Goal: Transaction & Acquisition: Purchase product/service

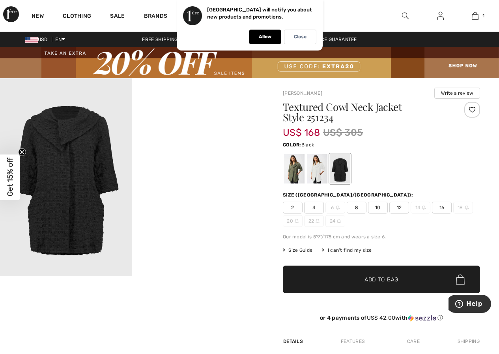
click at [444, 206] on span "16" at bounding box center [442, 207] width 20 height 12
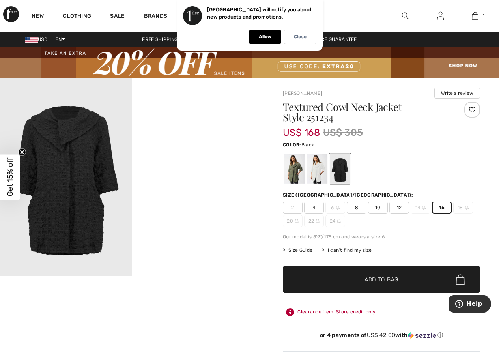
click at [378, 282] on span "Add to Bag" at bounding box center [381, 279] width 34 height 8
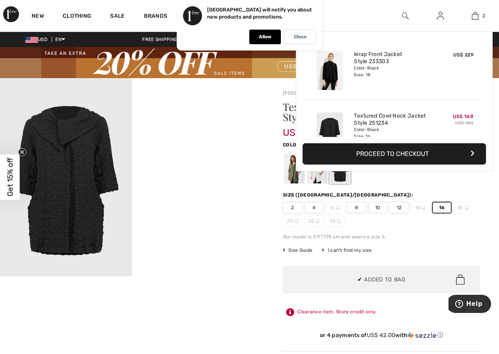
scroll to position [24, 0]
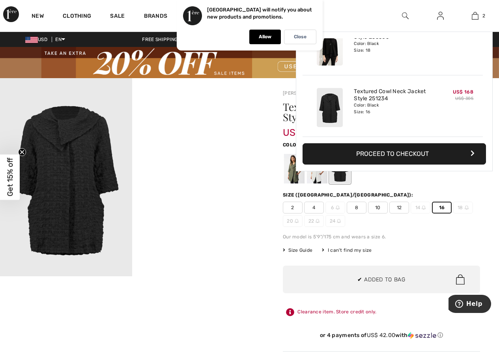
click at [289, 172] on div at bounding box center [294, 169] width 21 height 30
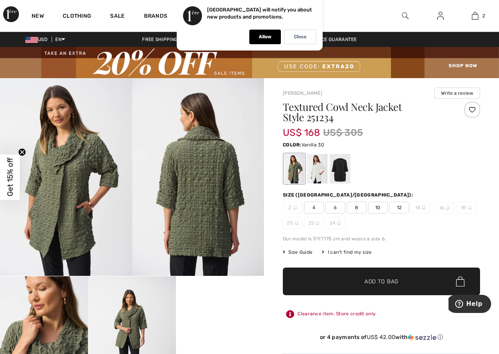
click at [312, 170] on div at bounding box center [317, 169] width 21 height 30
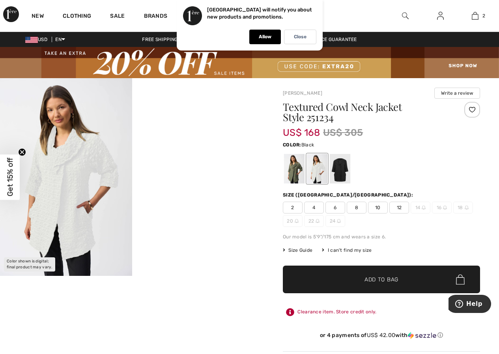
click at [347, 172] on div at bounding box center [340, 169] width 21 height 30
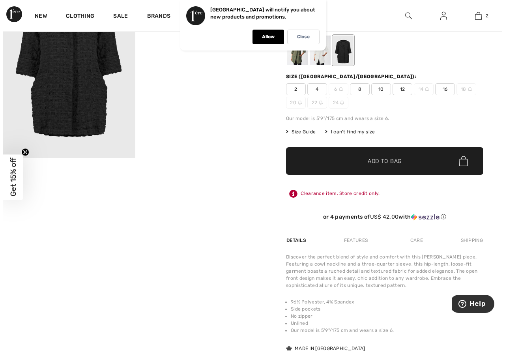
scroll to position [0, 0]
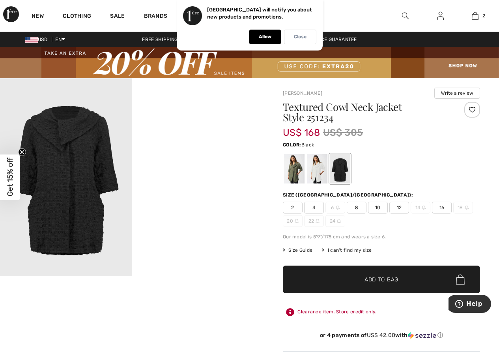
click at [302, 34] on p "Close" at bounding box center [300, 37] width 13 height 6
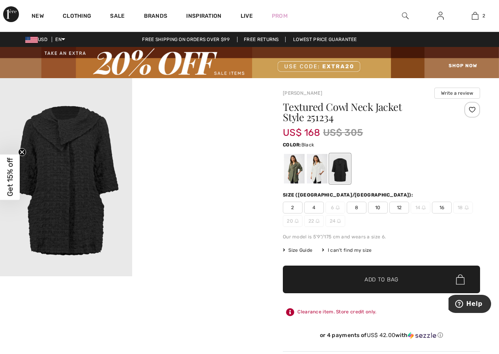
click at [403, 15] on img at bounding box center [405, 15] width 7 height 9
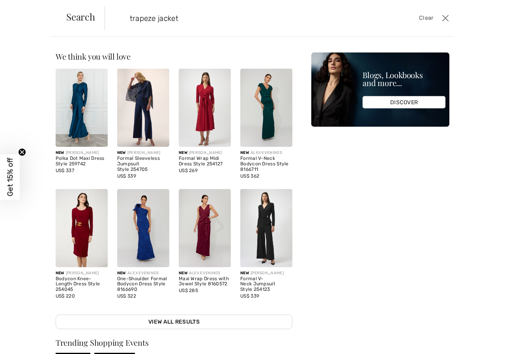
type input "trapeze jacket"
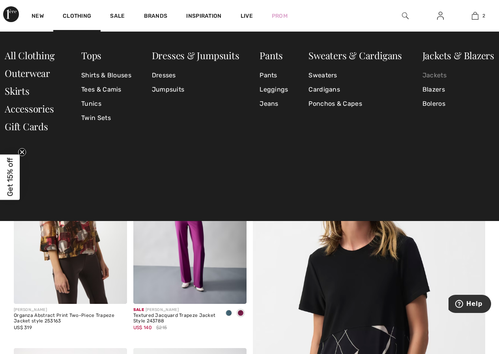
click at [437, 73] on link "Jackets" at bounding box center [458, 75] width 72 height 14
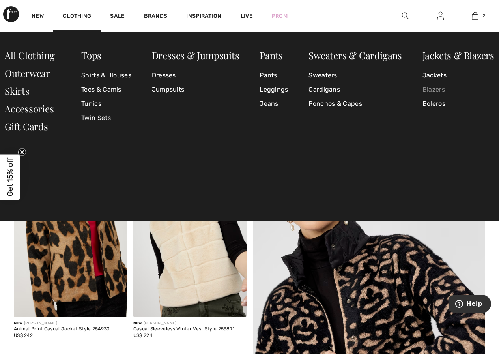
click at [446, 90] on link "Blazers" at bounding box center [458, 89] width 72 height 14
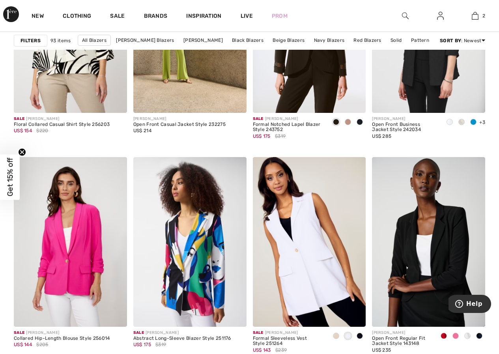
scroll to position [3115, 0]
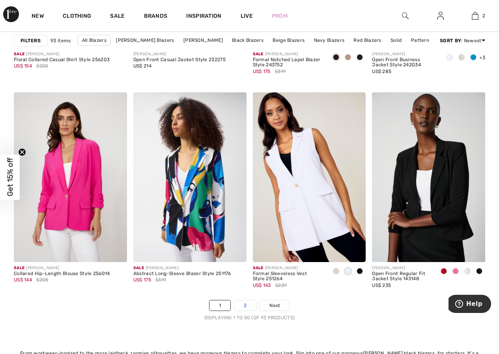
click at [244, 307] on link "2" at bounding box center [245, 305] width 22 height 10
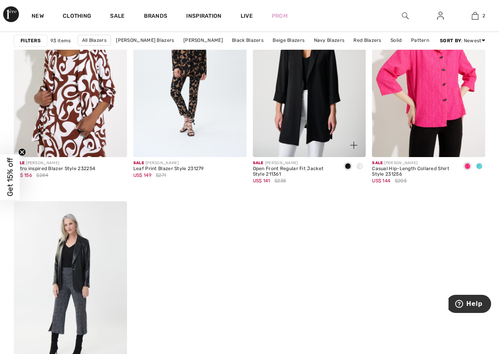
scroll to position [2642, 0]
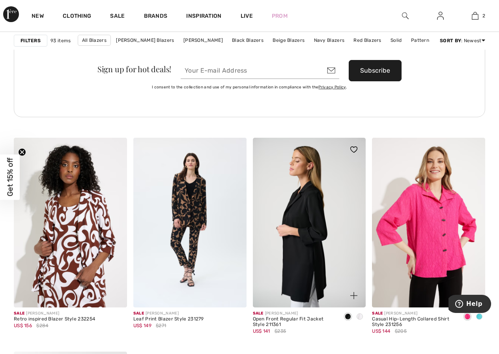
click at [318, 187] on img at bounding box center [309, 223] width 113 height 170
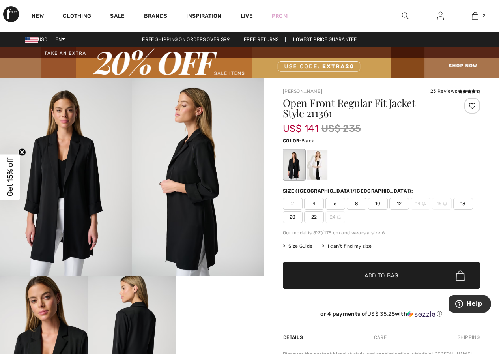
click at [467, 204] on span "18" at bounding box center [463, 204] width 20 height 12
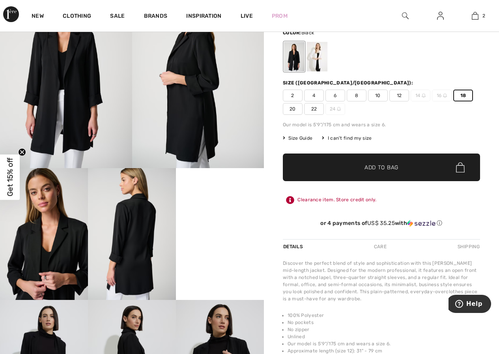
scroll to position [118, 0]
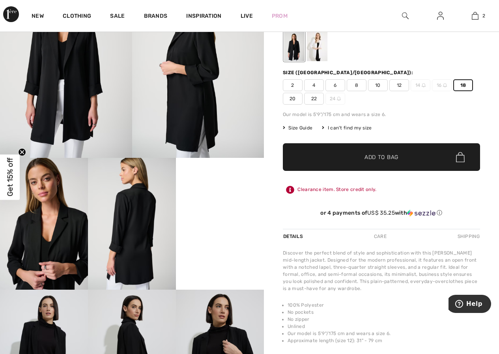
click at [369, 158] on span "Add to Bag" at bounding box center [381, 157] width 34 height 8
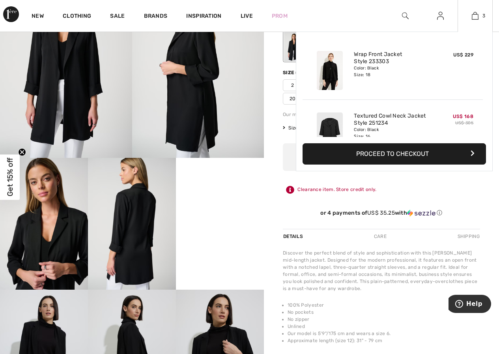
scroll to position [86, 0]
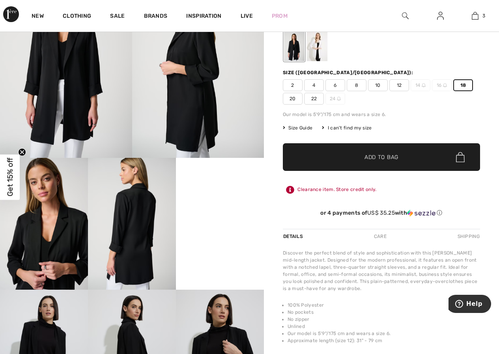
click at [429, 155] on span "✔ Added to Bag Add to Bag" at bounding box center [381, 157] width 197 height 28
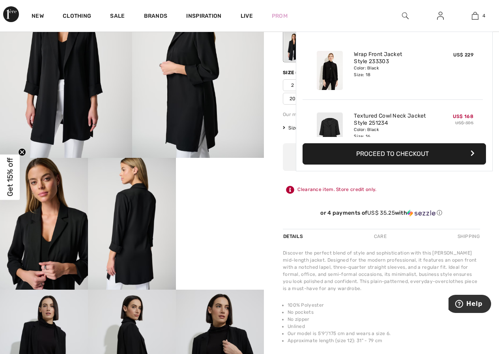
scroll to position [147, 0]
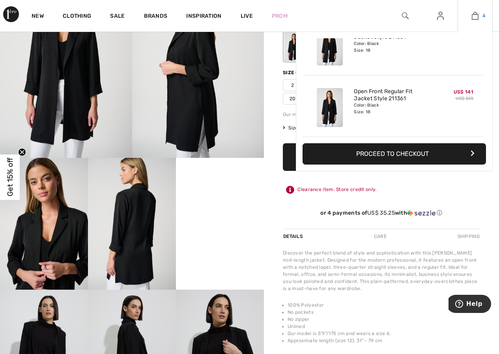
click at [470, 20] on link "4" at bounding box center [475, 15] width 34 height 9
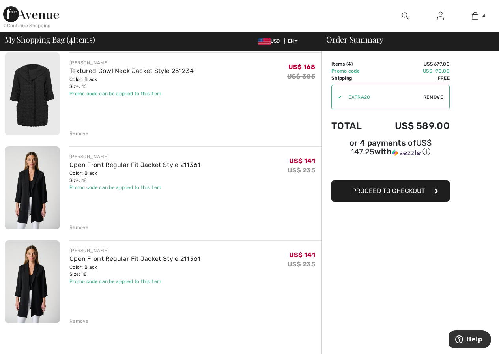
scroll to position [158, 0]
click at [75, 320] on div "Remove" at bounding box center [78, 320] width 19 height 7
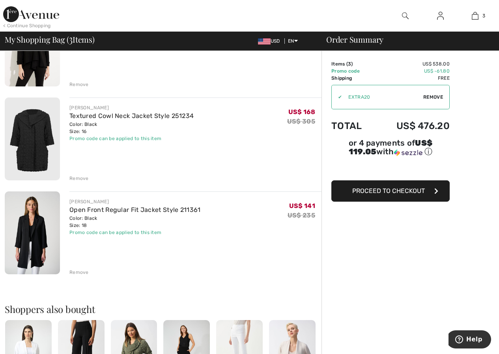
scroll to position [0, 0]
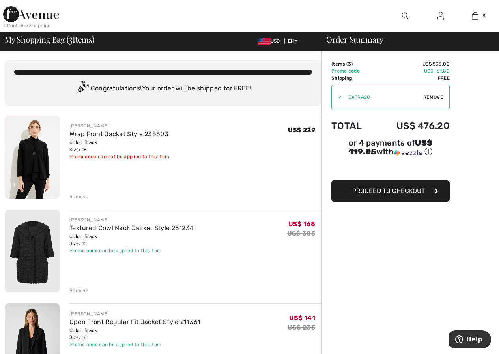
click at [441, 19] on img at bounding box center [440, 15] width 7 height 9
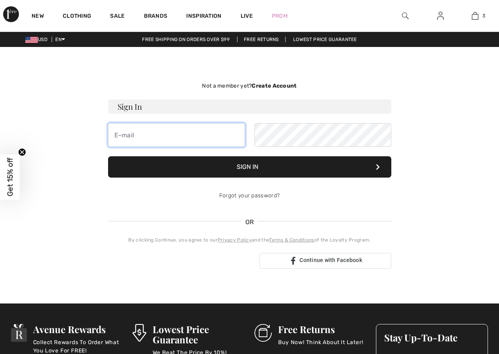
click at [186, 132] on input "email" at bounding box center [176, 135] width 137 height 24
type input "[EMAIL_ADDRESS][DOMAIN_NAME]"
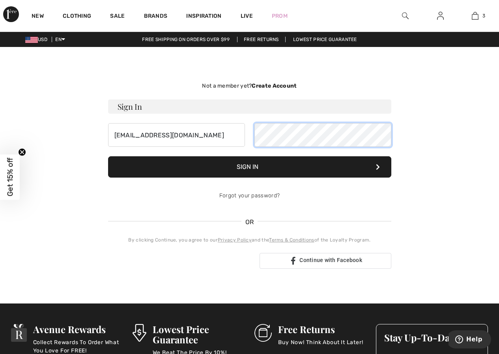
click at [108, 156] on button "Sign In" at bounding box center [249, 166] width 283 height 21
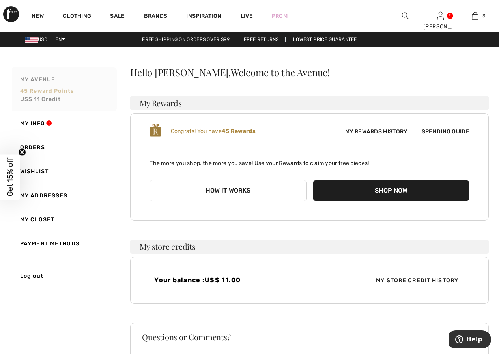
click at [52, 101] on span "US$ 11 Credit" at bounding box center [40, 99] width 41 height 7
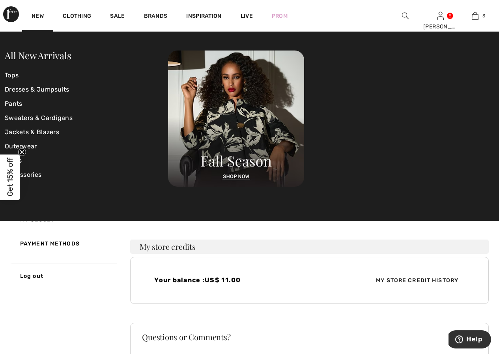
click at [12, 11] on img at bounding box center [11, 14] width 16 height 16
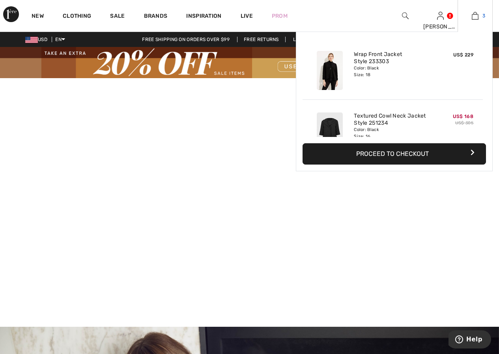
click at [468, 18] on link "3" at bounding box center [475, 15] width 34 height 9
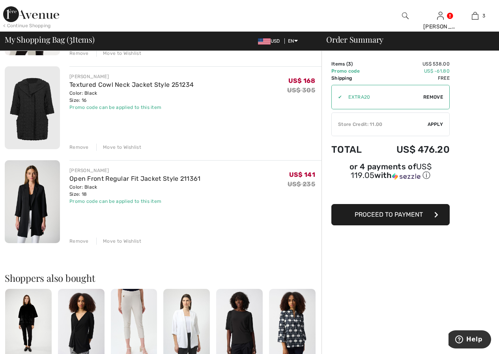
scroll to position [158, 0]
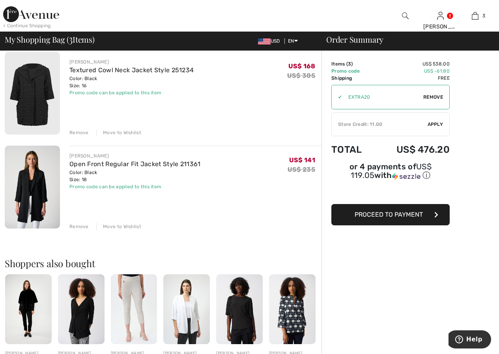
click at [44, 181] on img at bounding box center [32, 186] width 55 height 83
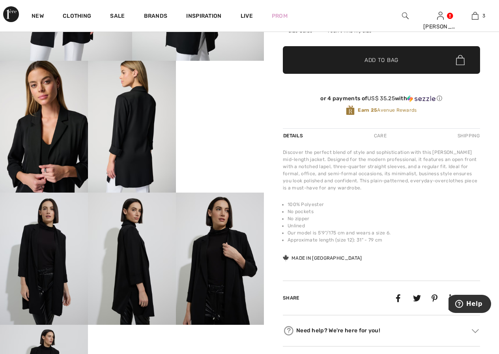
scroll to position [237, 0]
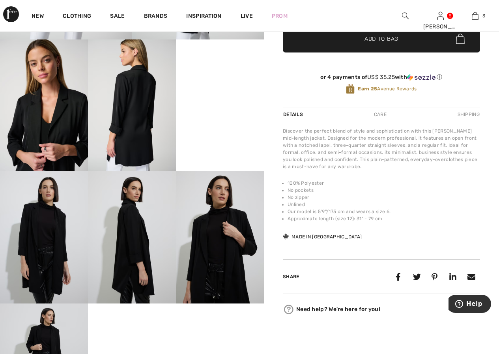
click at [381, 112] on div "Care" at bounding box center [380, 114] width 26 height 14
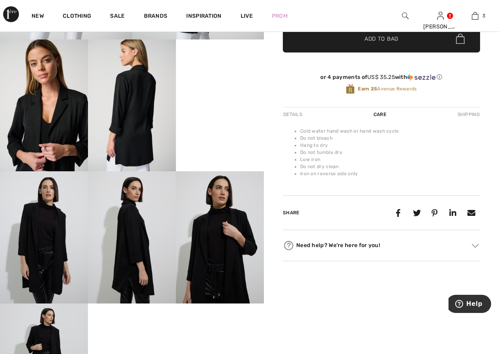
click at [231, 84] on video "Your browser does not support the video tag." at bounding box center [220, 61] width 88 height 44
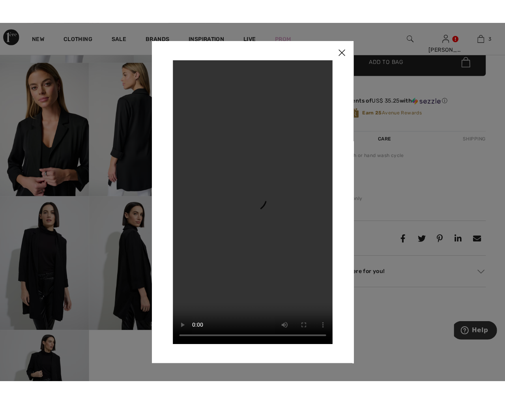
scroll to position [237, 0]
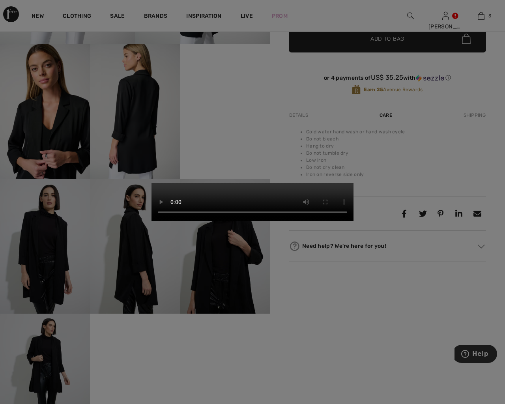
click at [353, 183] on video "Your browser does not support the video tag." at bounding box center [252, 202] width 202 height 38
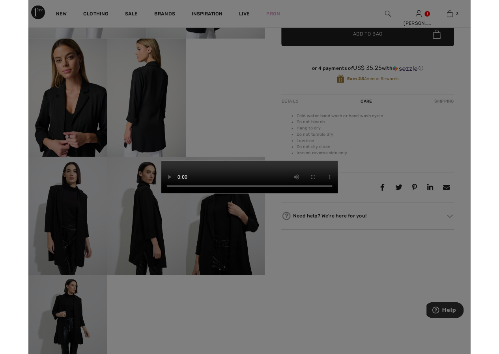
scroll to position [237, 0]
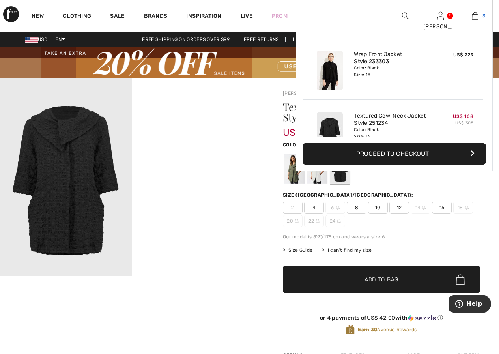
click at [479, 15] on link "3" at bounding box center [475, 15] width 34 height 9
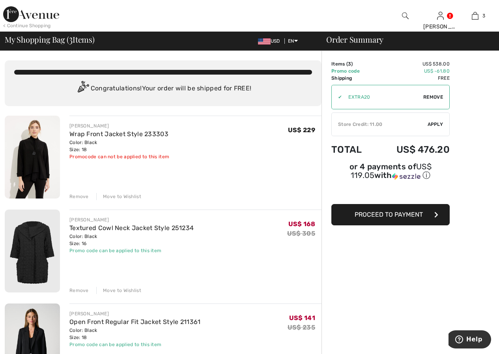
click at [407, 17] on img at bounding box center [405, 15] width 7 height 9
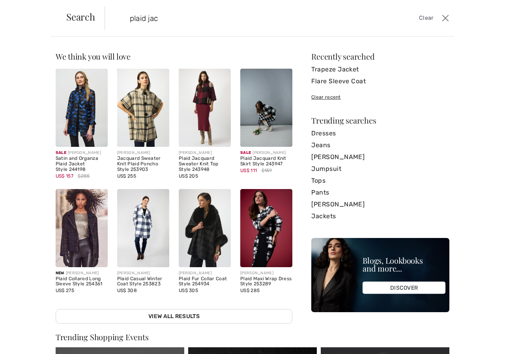
type input "plaid jac"
click at [205, 239] on img at bounding box center [205, 228] width 52 height 78
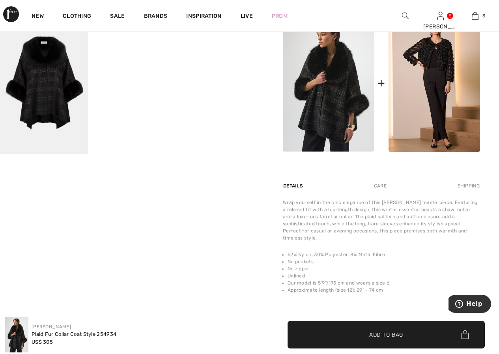
scroll to position [434, 0]
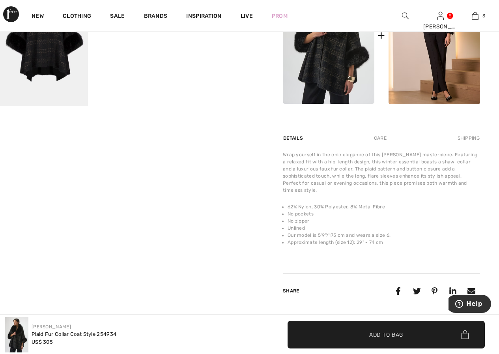
click at [384, 141] on div "Care" at bounding box center [380, 138] width 26 height 14
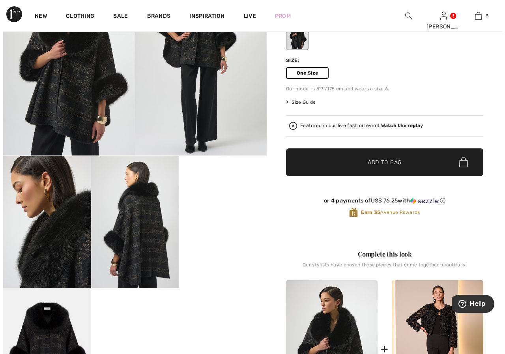
scroll to position [0, 0]
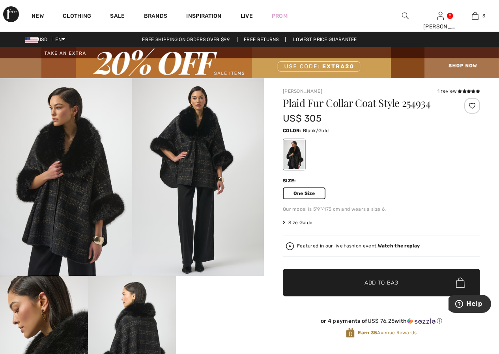
click at [198, 153] on img at bounding box center [198, 177] width 132 height 198
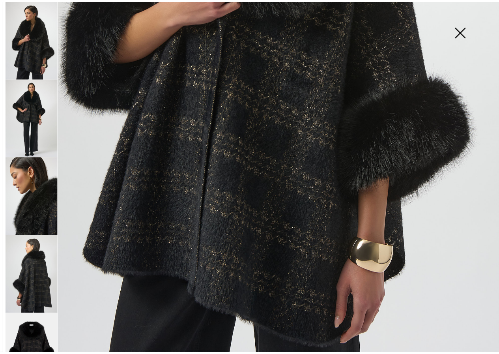
scroll to position [394, 0]
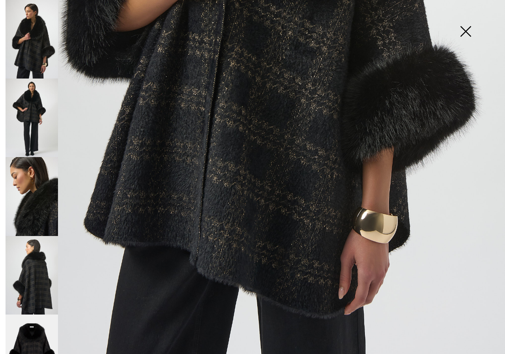
click at [461, 30] on img at bounding box center [465, 32] width 39 height 41
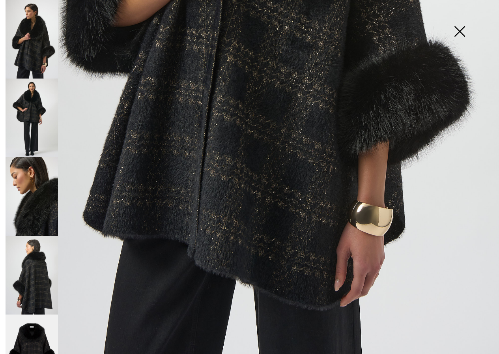
scroll to position [385, 0]
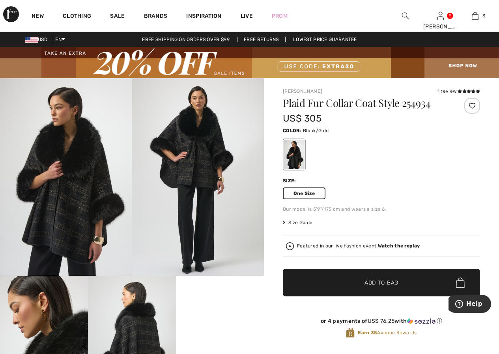
click at [306, 192] on span "One Size" at bounding box center [304, 193] width 43 height 12
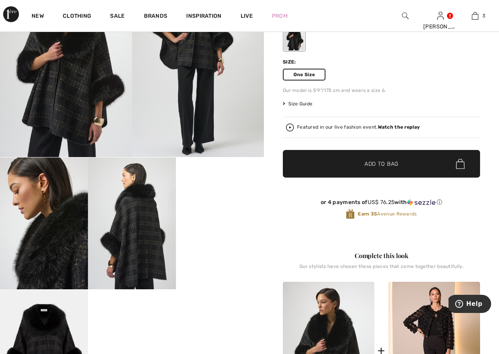
scroll to position [118, 0]
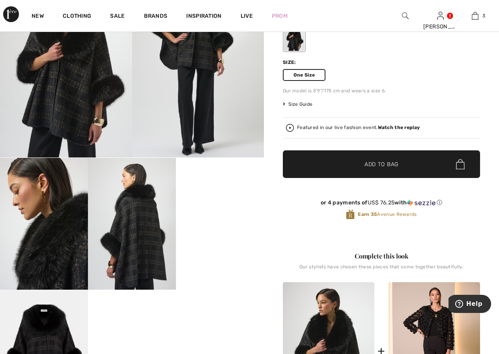
click at [376, 167] on span "Add to Bag" at bounding box center [381, 164] width 34 height 8
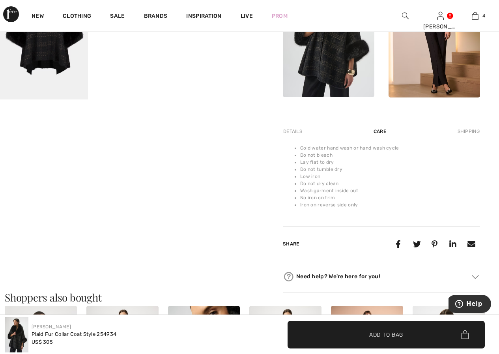
scroll to position [434, 0]
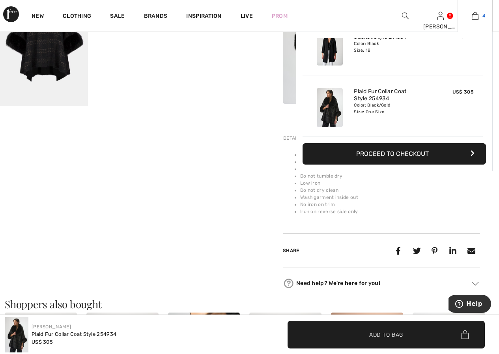
click at [475, 14] on img at bounding box center [475, 15] width 7 height 9
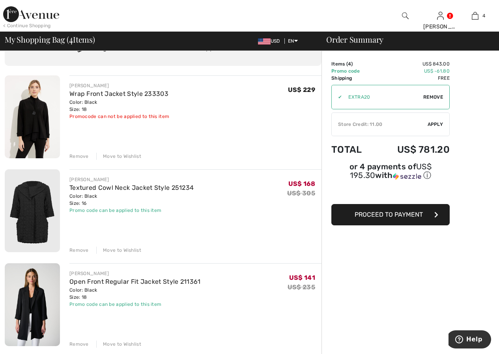
scroll to position [39, 0]
click at [83, 155] on div "Remove" at bounding box center [78, 156] width 19 height 7
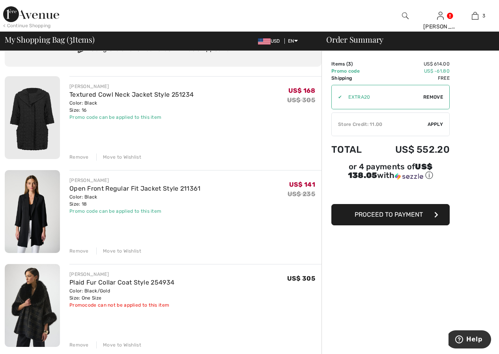
click at [84, 248] on div "Remove" at bounding box center [78, 250] width 19 height 7
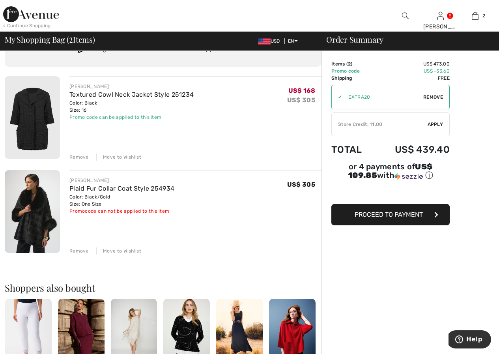
click at [79, 250] on div "Remove" at bounding box center [78, 250] width 19 height 7
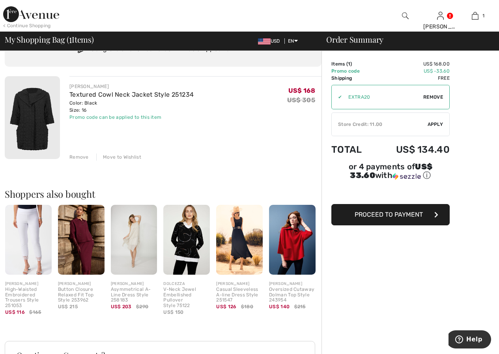
click at [418, 211] on span "Proceed to Payment" at bounding box center [388, 214] width 68 height 7
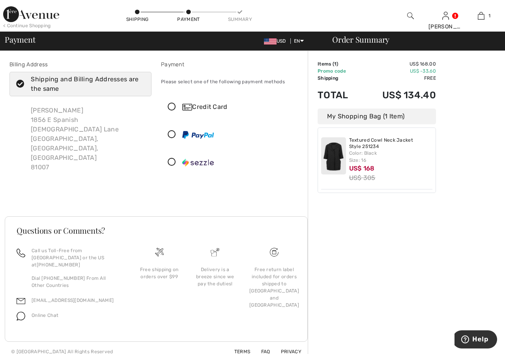
click at [177, 108] on icon at bounding box center [171, 107] width 21 height 8
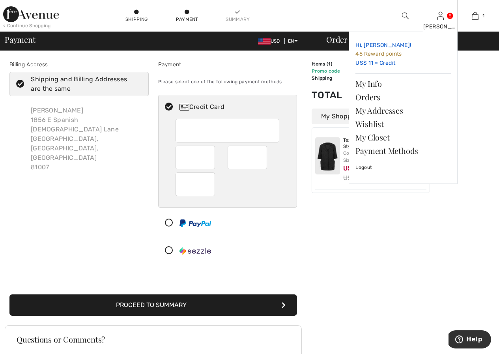
click at [384, 52] on span "45 Reward points" at bounding box center [378, 53] width 46 height 7
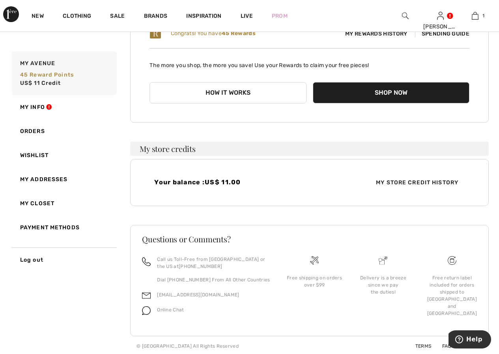
scroll to position [100, 0]
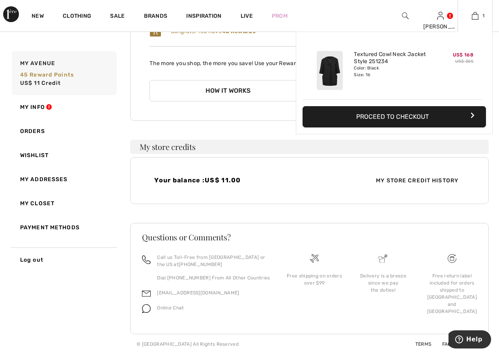
click at [473, 21] on div "1 Added to Bag [PERSON_NAME] Textured Cowl Neck Jacket Style 251234 US$ 168 US$…" at bounding box center [474, 16] width 35 height 32
click at [475, 17] on img at bounding box center [475, 15] width 7 height 9
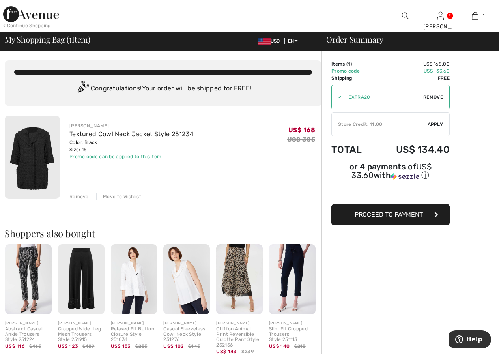
click at [439, 123] on span "Apply" at bounding box center [435, 124] width 16 height 7
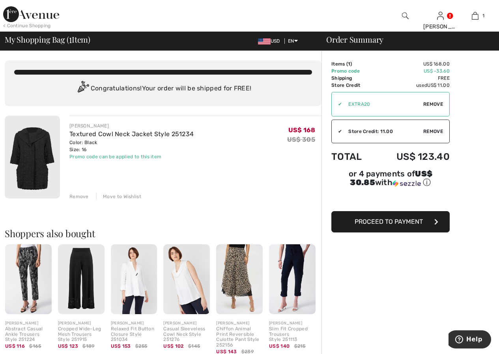
click at [423, 214] on button "Proceed to Payment" at bounding box center [390, 221] width 118 height 21
